Goal: Find specific page/section: Find specific page/section

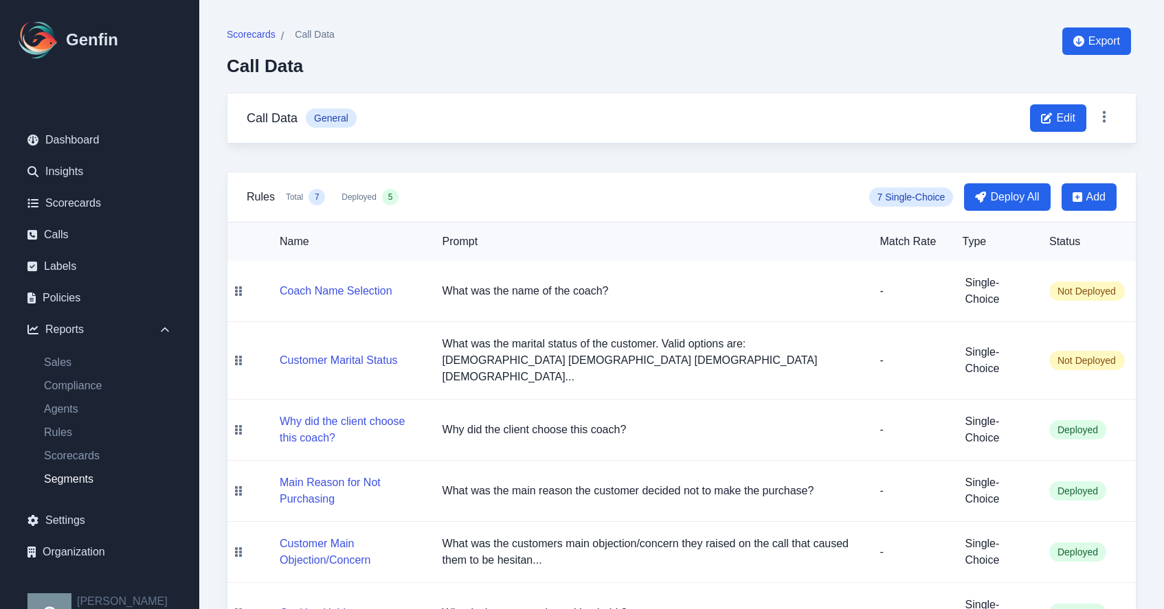
click at [76, 479] on link "Segments" at bounding box center [108, 479] width 150 height 16
select select "14"
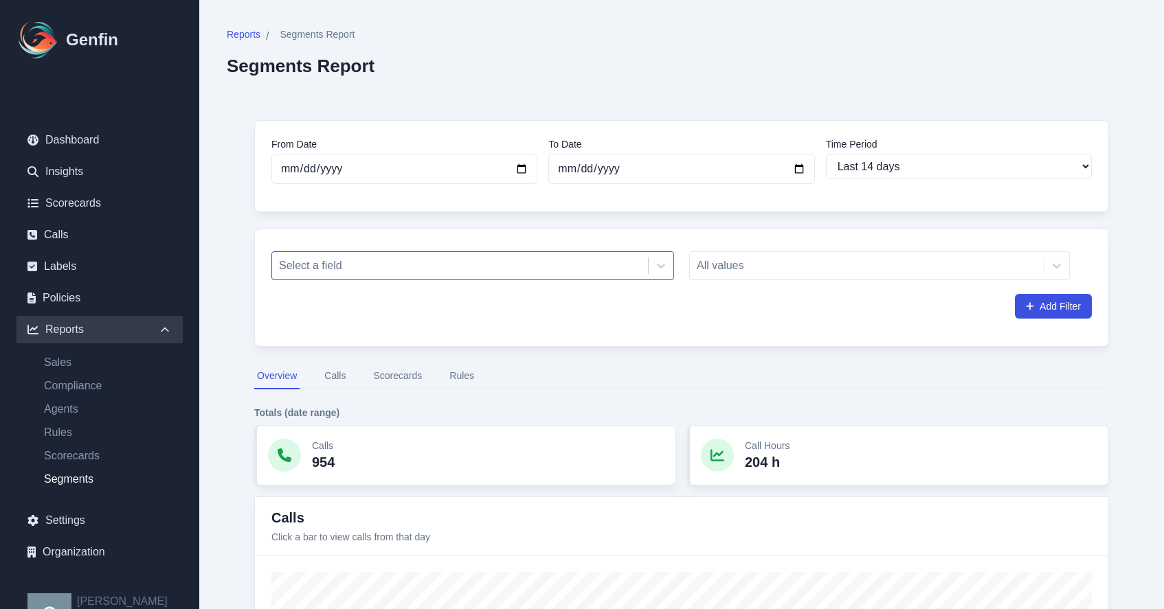
click at [484, 266] on div at bounding box center [460, 265] width 362 height 19
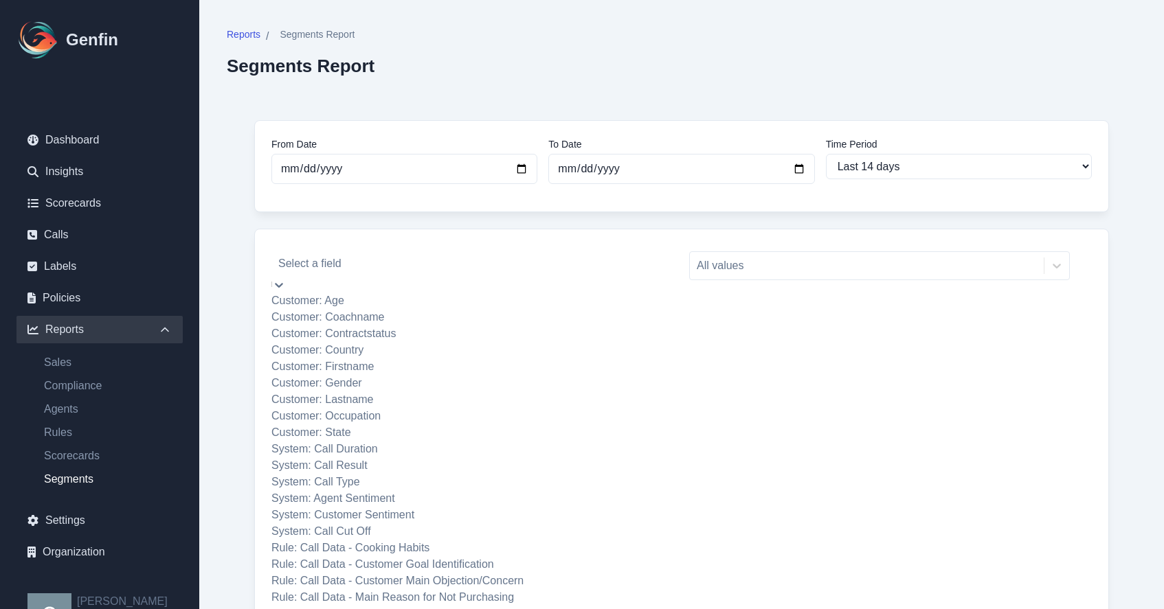
click at [466, 316] on div "Customer: Coachname" at bounding box center [472, 317] width 403 height 16
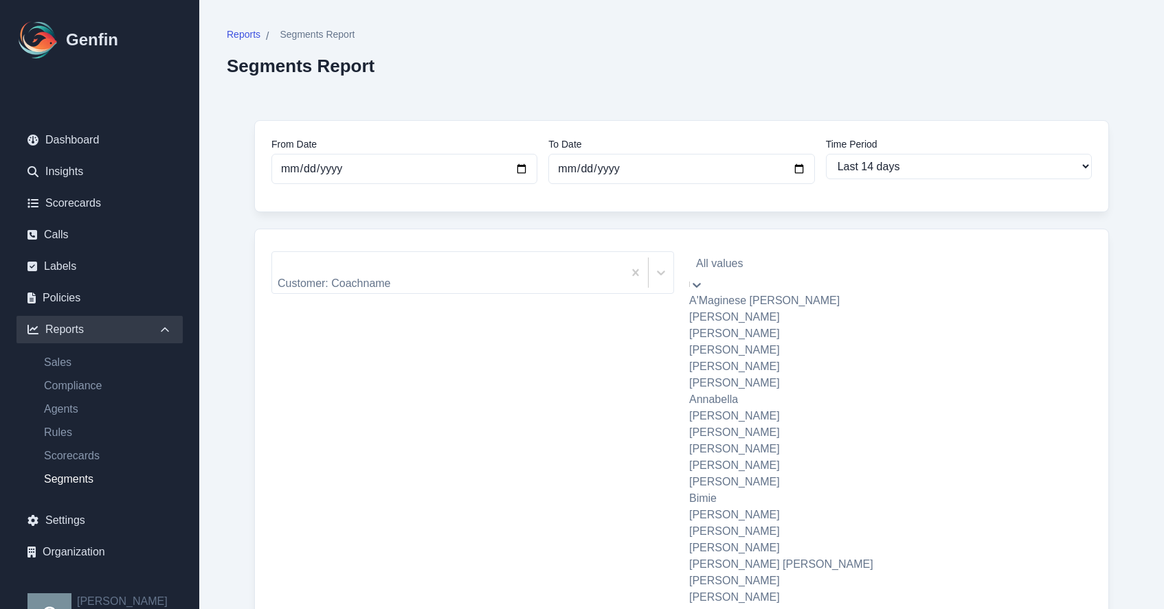
click at [803, 255] on div "All values" at bounding box center [879, 263] width 381 height 25
click at [790, 298] on div "A'Maginese O'Neal" at bounding box center [879, 301] width 381 height 16
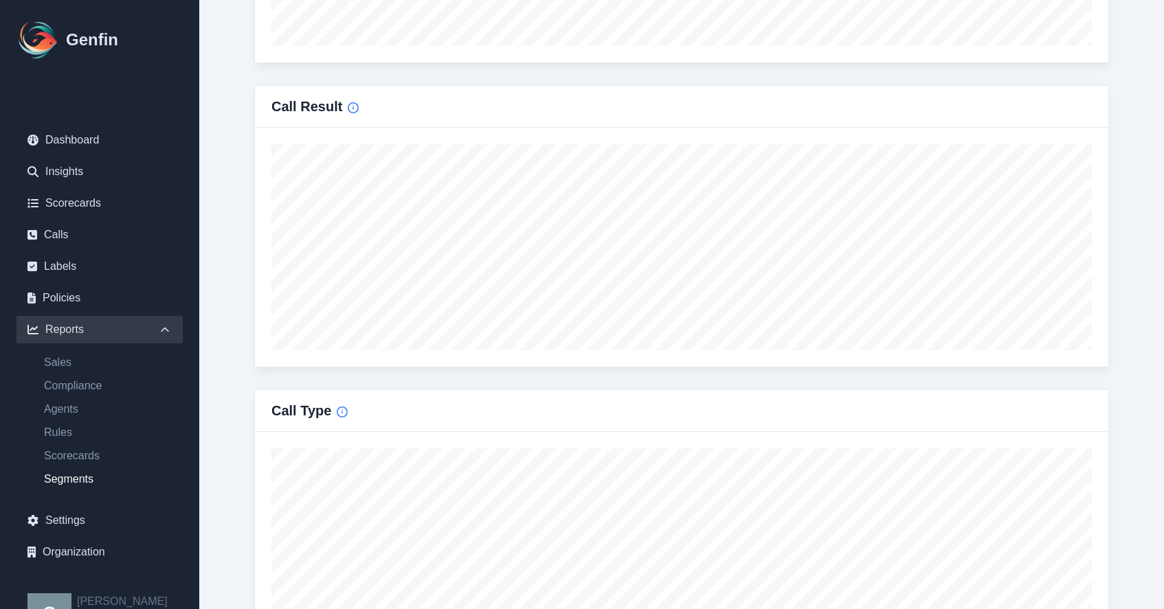
scroll to position [914, 0]
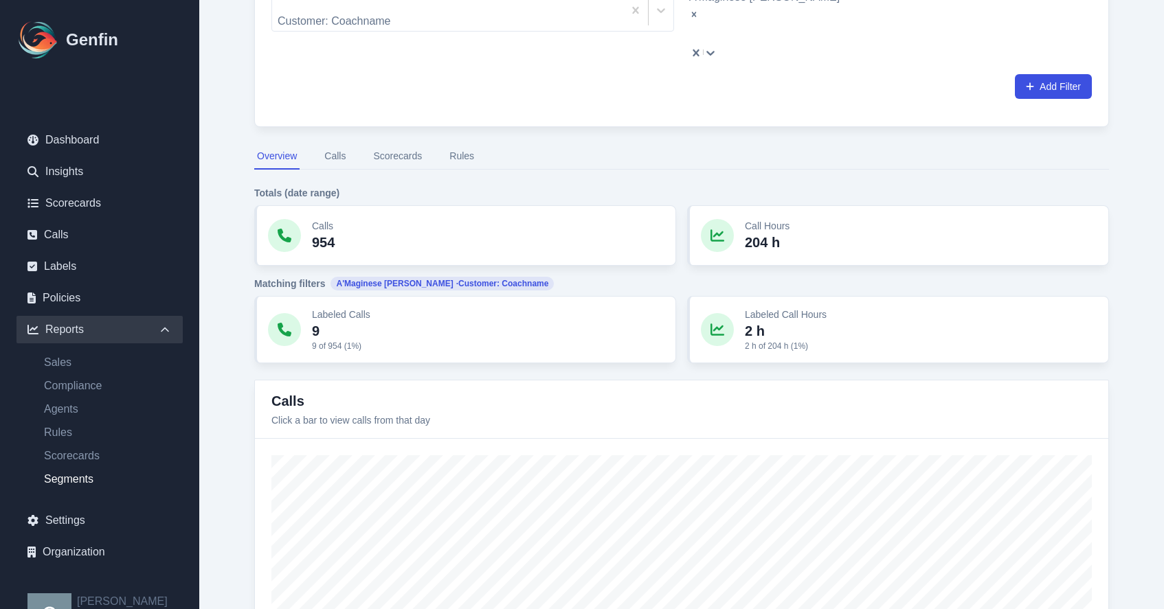
click at [385, 144] on button "Scorecards" at bounding box center [397, 157] width 54 height 26
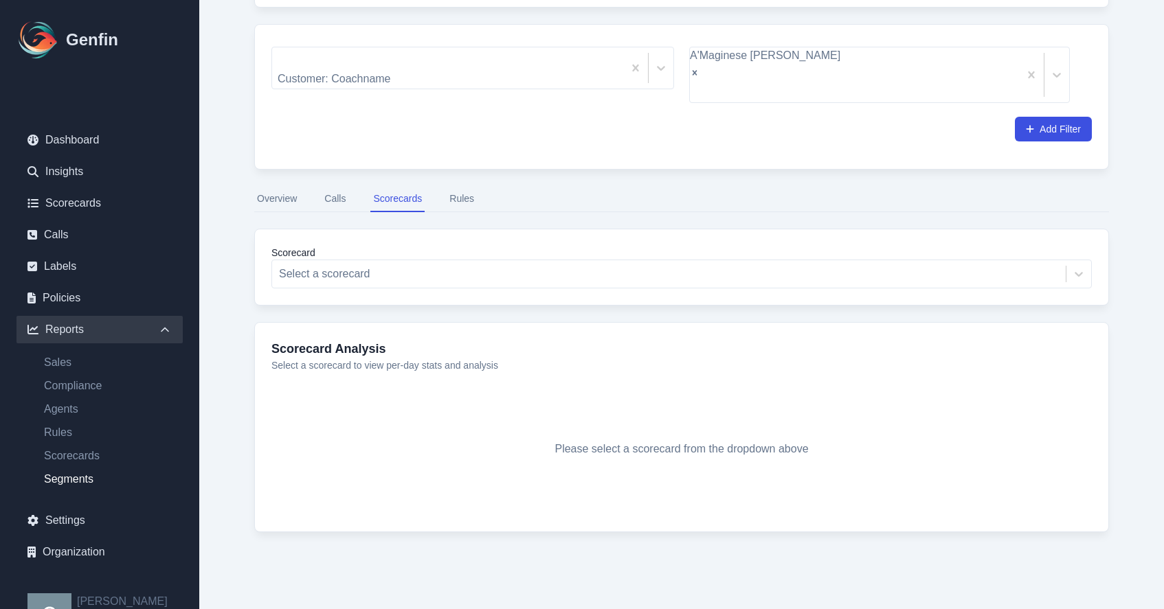
scroll to position [177, 0]
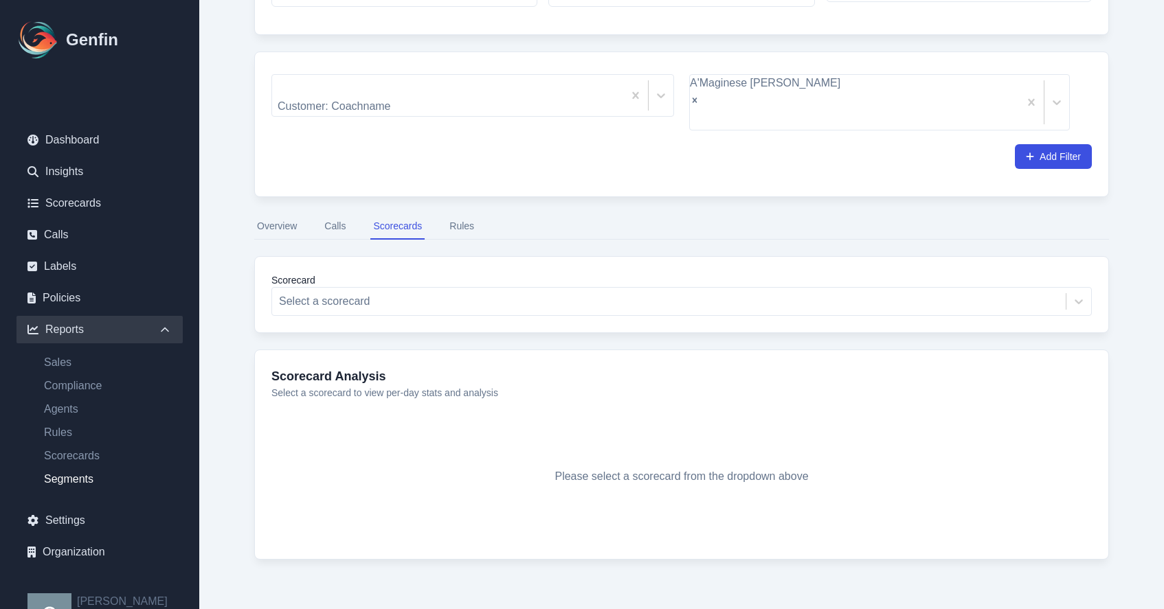
click at [340, 214] on button "Calls" at bounding box center [335, 227] width 27 height 26
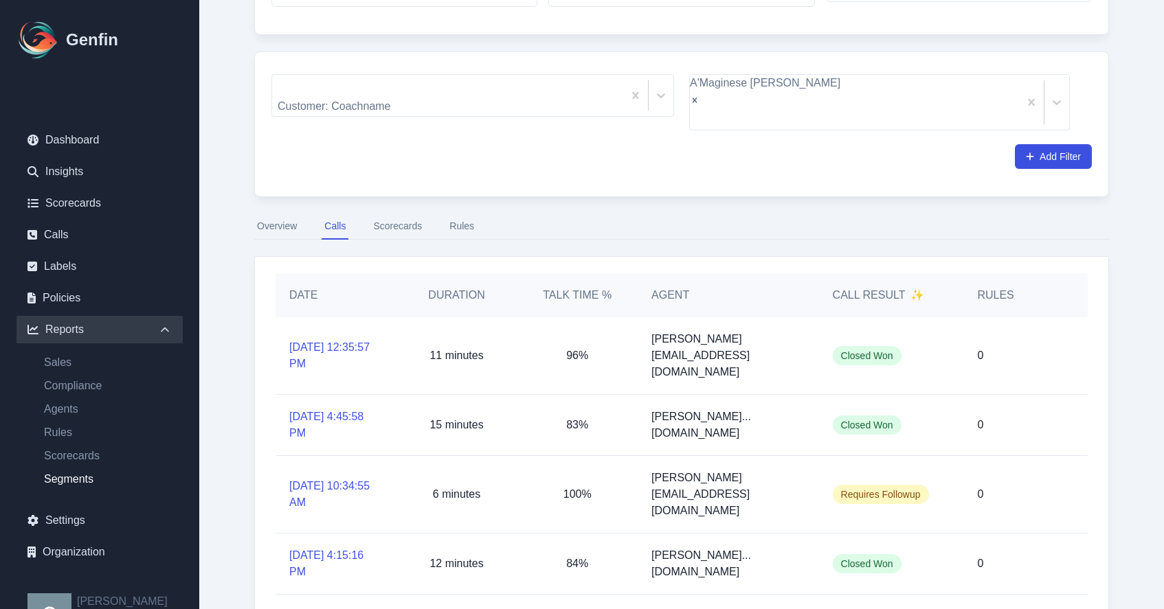
click at [454, 214] on button "Rules" at bounding box center [462, 227] width 30 height 26
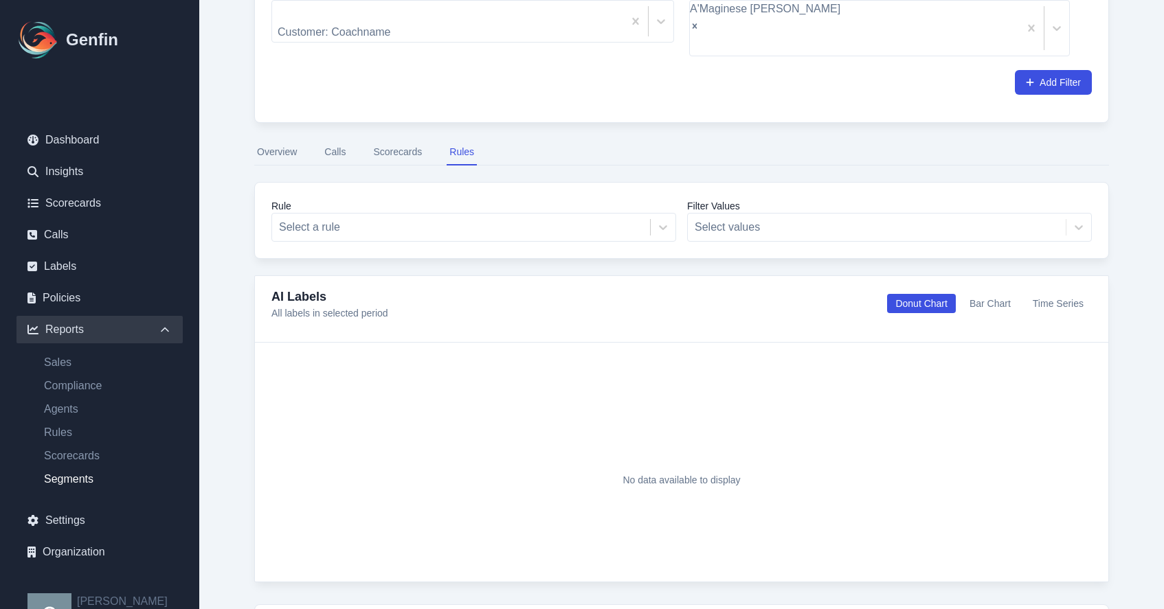
scroll to position [252, 0]
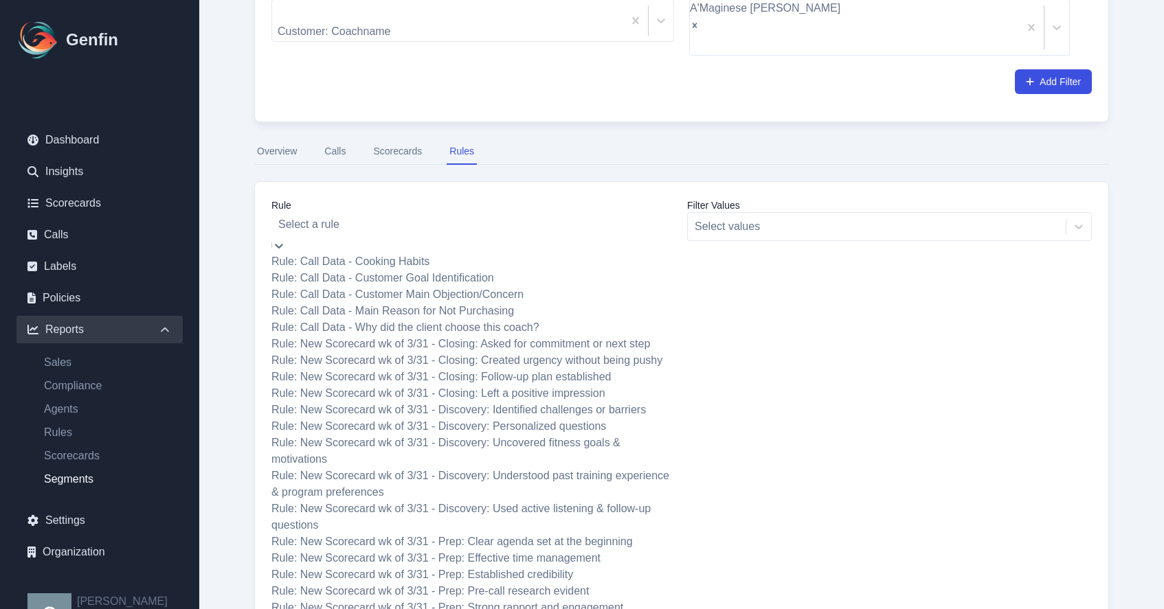
click at [588, 215] on div at bounding box center [473, 224] width 391 height 19
click at [526, 215] on div at bounding box center [473, 224] width 391 height 19
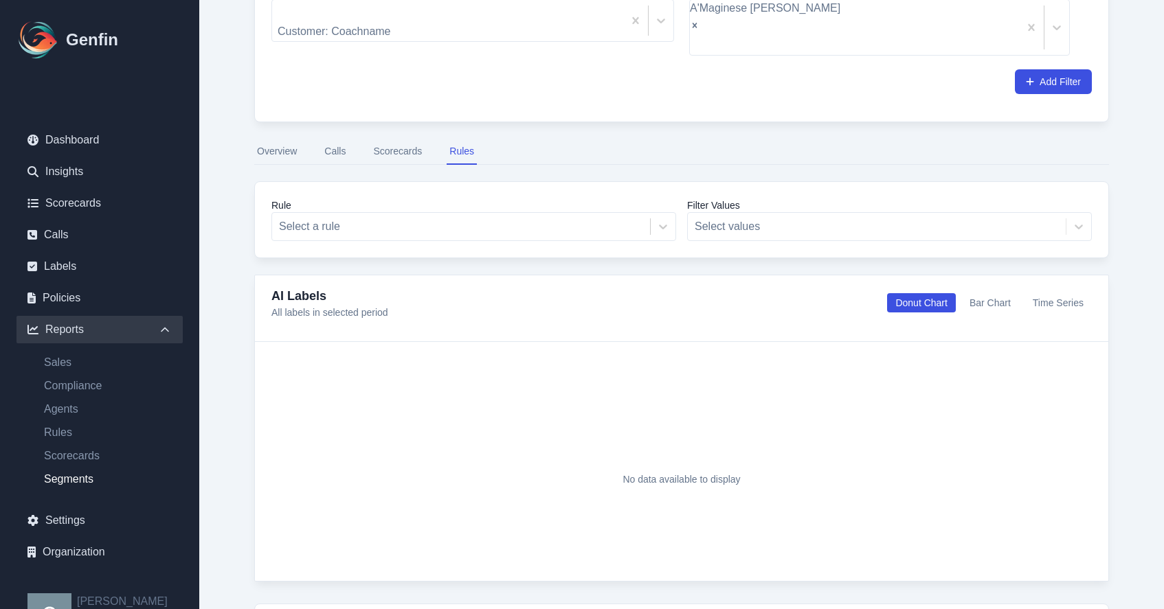
click at [280, 139] on button "Overview" at bounding box center [276, 152] width 45 height 26
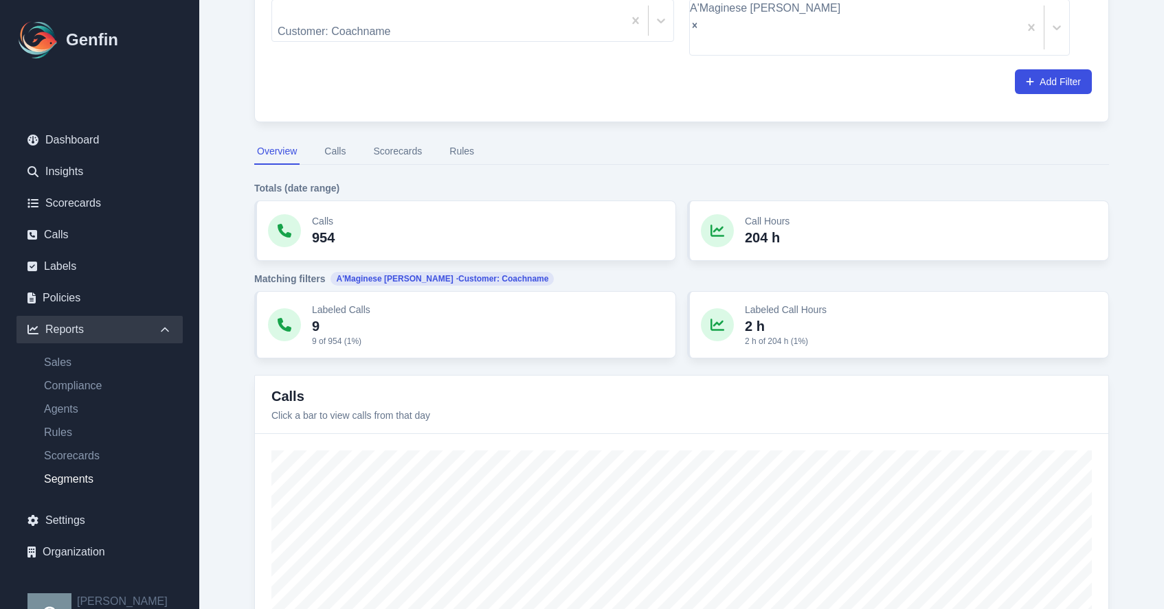
click at [394, 139] on button "Scorecards" at bounding box center [397, 152] width 54 height 26
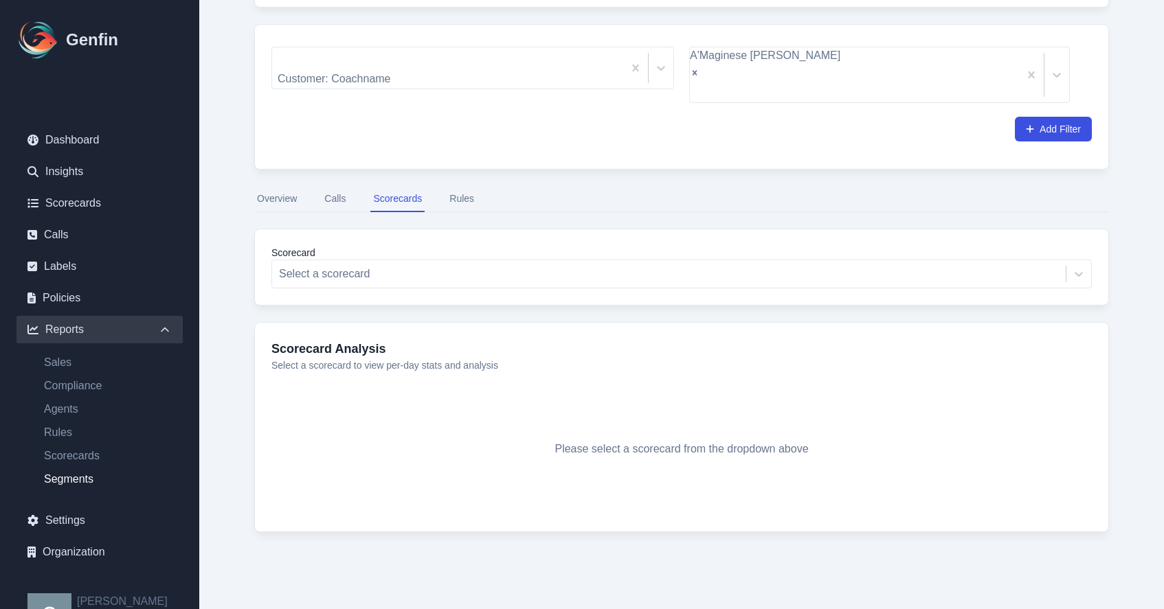
scroll to position [177, 0]
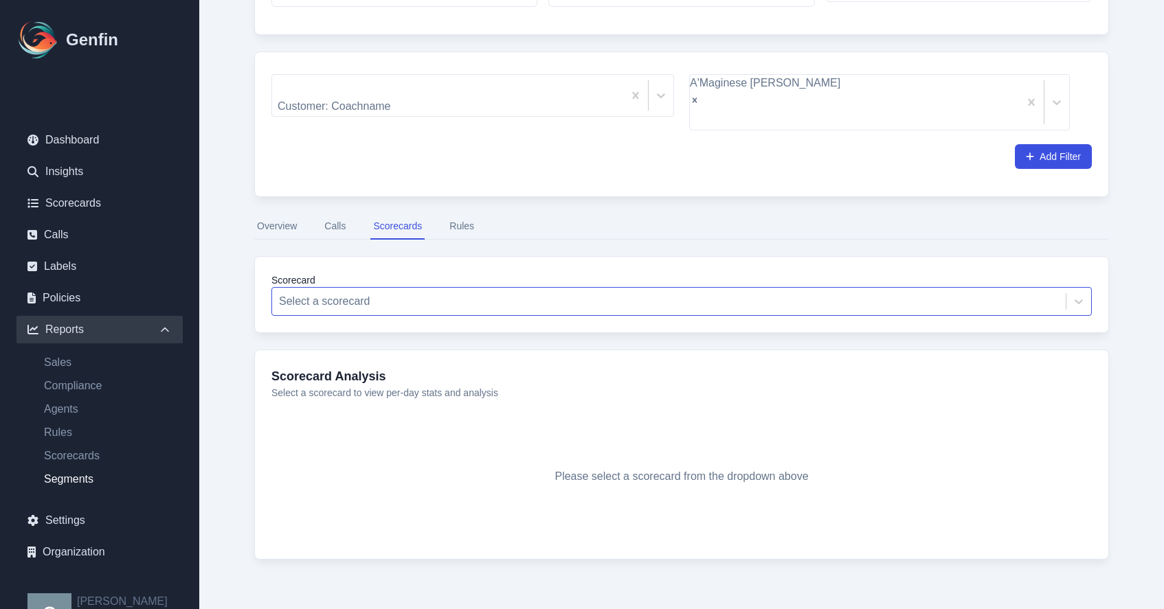
click at [371, 292] on div at bounding box center [669, 301] width 780 height 19
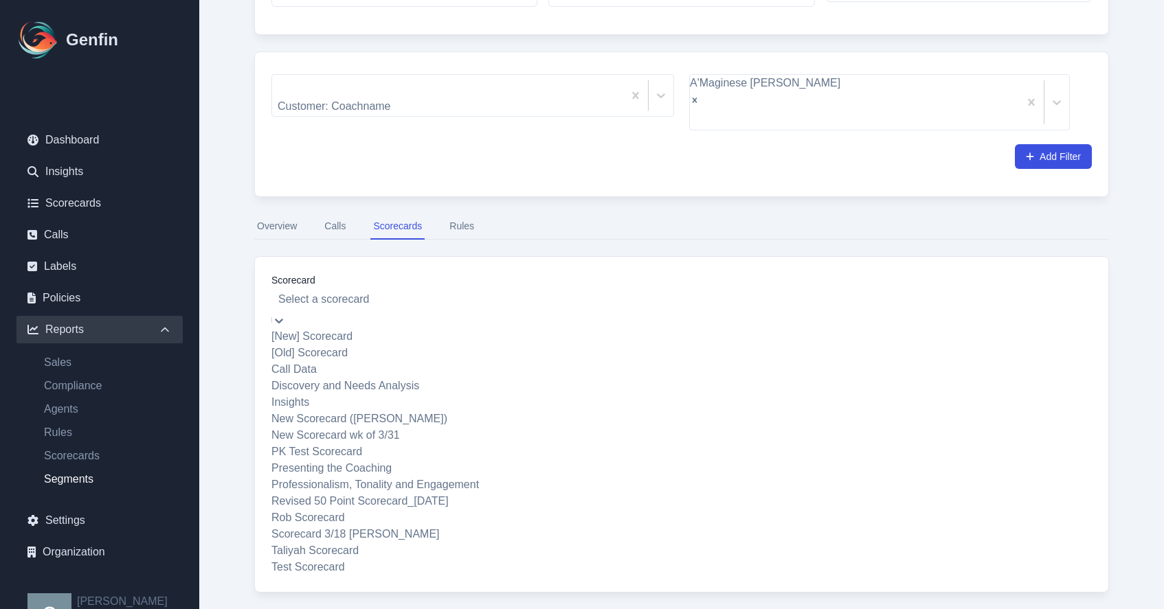
scroll to position [1, 0]
click at [384, 288] on div "Select a scorecard" at bounding box center [681, 307] width 820 height 41
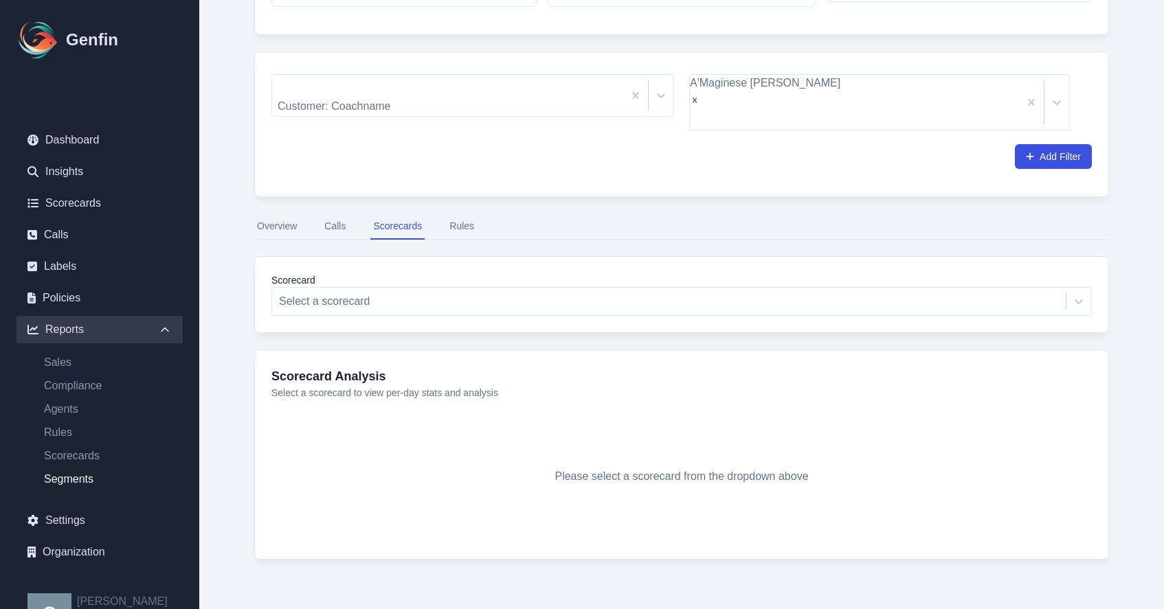
click at [338, 214] on button "Calls" at bounding box center [335, 227] width 27 height 26
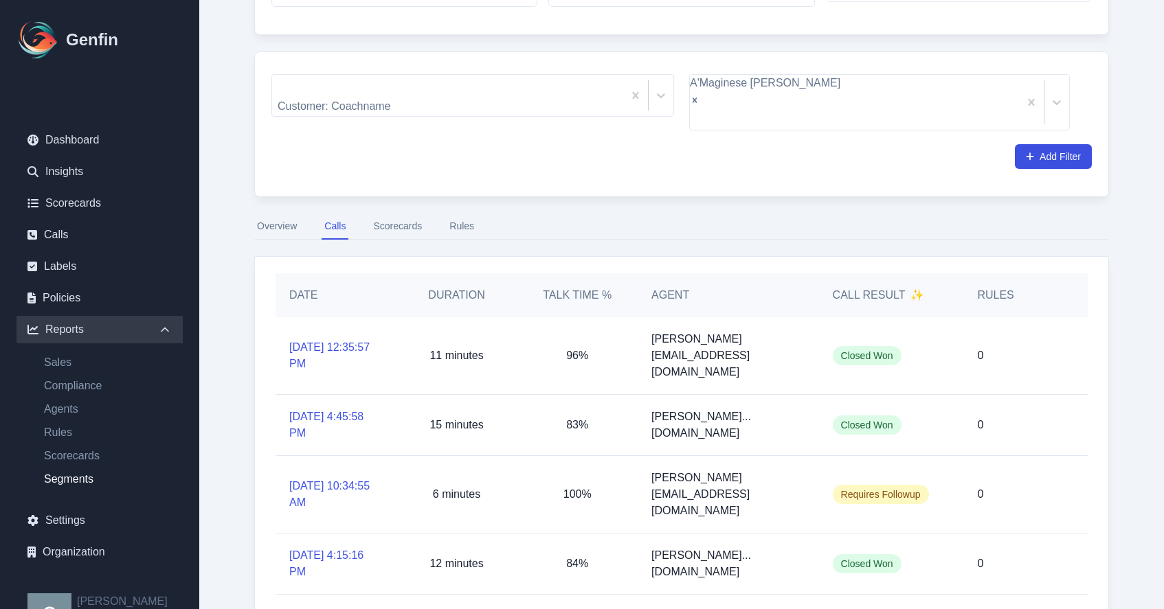
click at [451, 214] on button "Rules" at bounding box center [462, 227] width 30 height 26
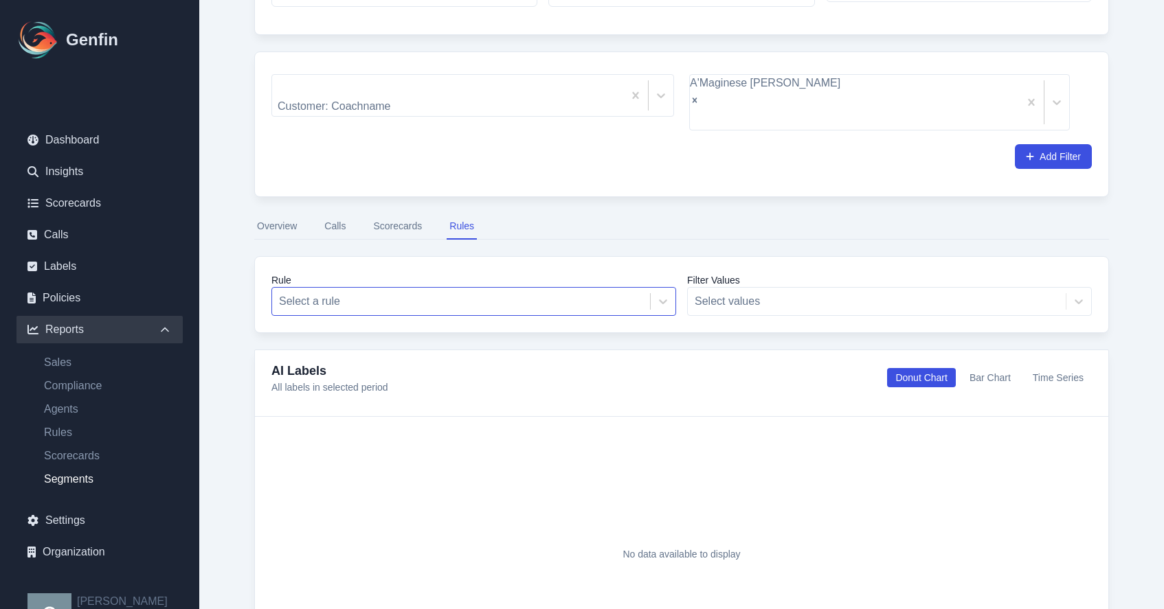
click at [368, 292] on div at bounding box center [461, 301] width 364 height 19
click at [484, 226] on div "From Date 2025-09-02 To Date 2025-09-16 Time Period Last 7 days Last 14 days La…" at bounding box center [682, 380] width 910 height 930
click at [274, 214] on button "Overview" at bounding box center [276, 227] width 45 height 26
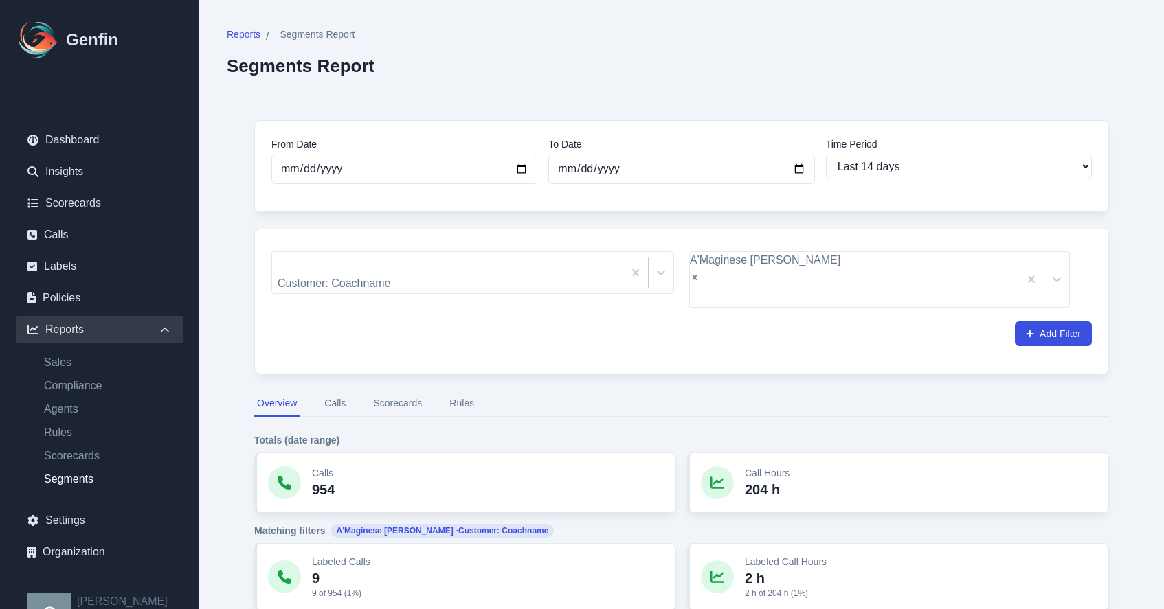
click at [318, 38] on span "Segments Report" at bounding box center [317, 34] width 75 height 14
click at [393, 391] on button "Scorecards" at bounding box center [397, 404] width 54 height 26
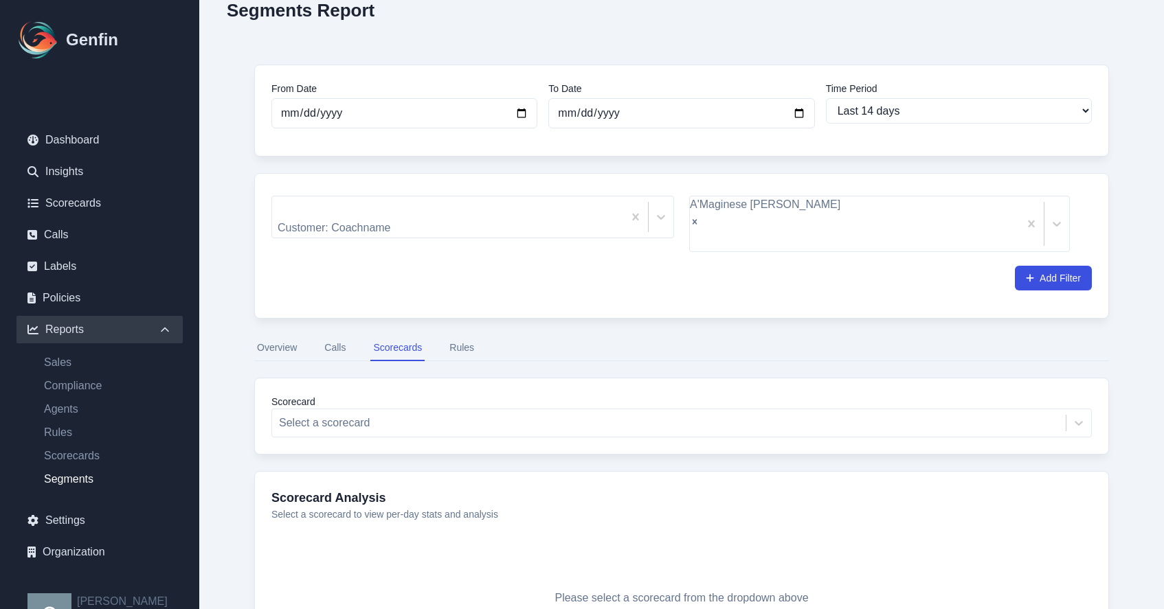
scroll to position [57, 0]
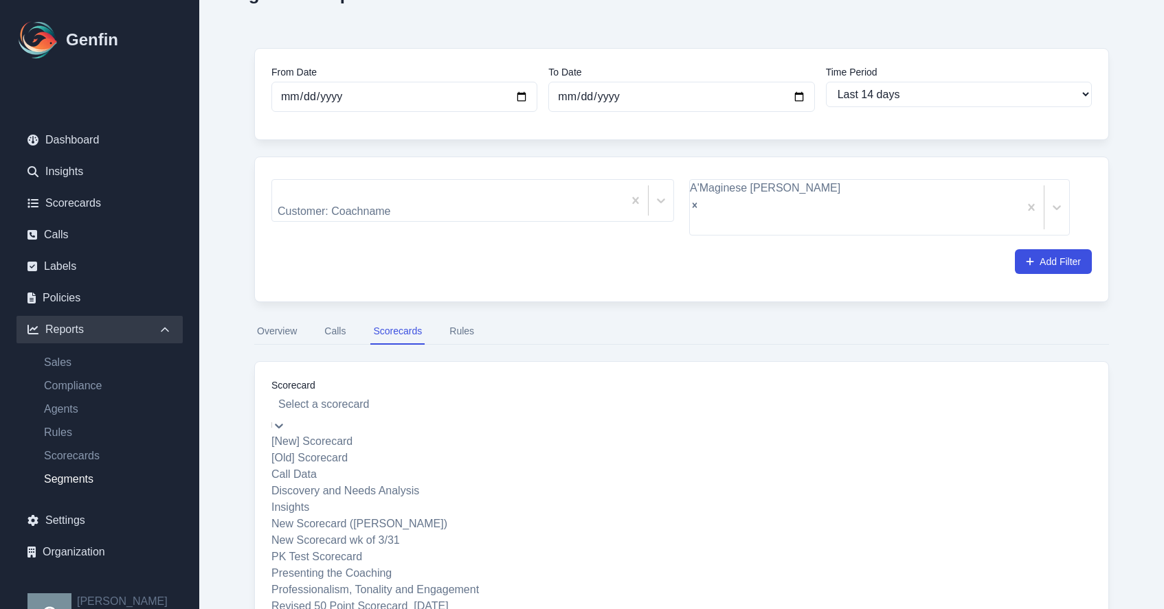
click at [440, 392] on div "Select a scorecard" at bounding box center [681, 412] width 820 height 41
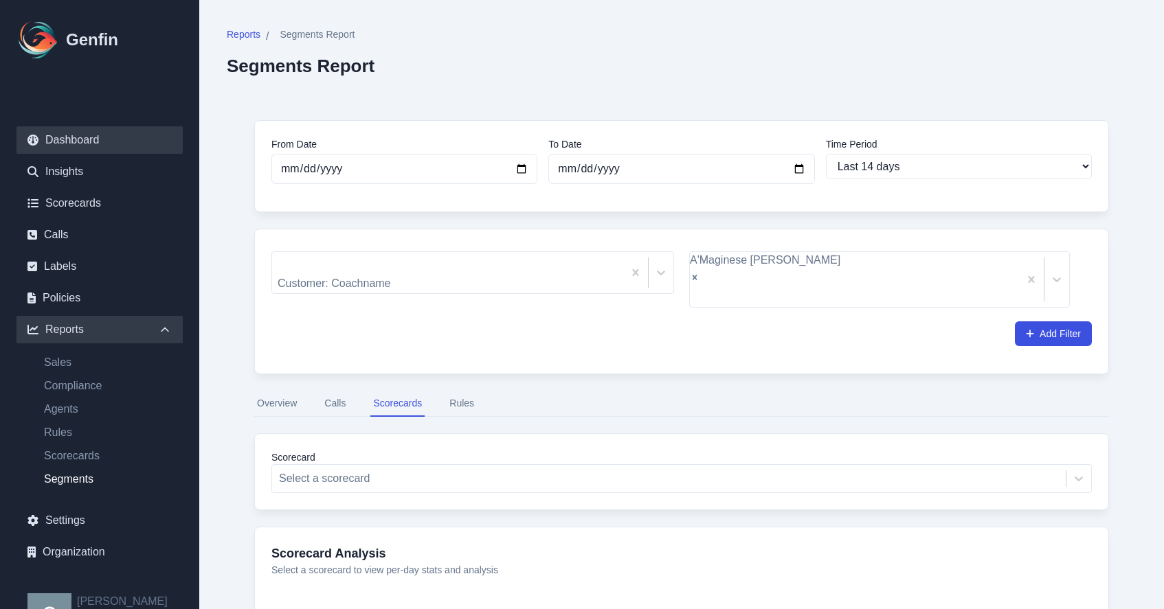
click at [87, 131] on link "Dashboard" at bounding box center [99, 139] width 166 height 27
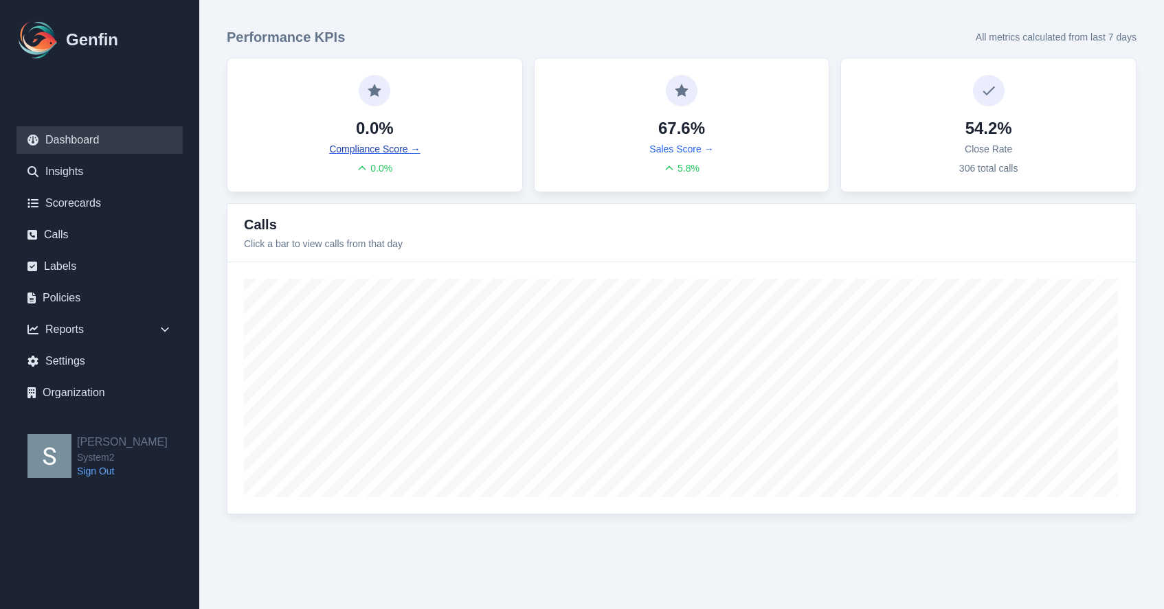
click at [394, 144] on link "Compliance Score →" at bounding box center [374, 149] width 91 height 14
